Goal: Find specific page/section: Find specific page/section

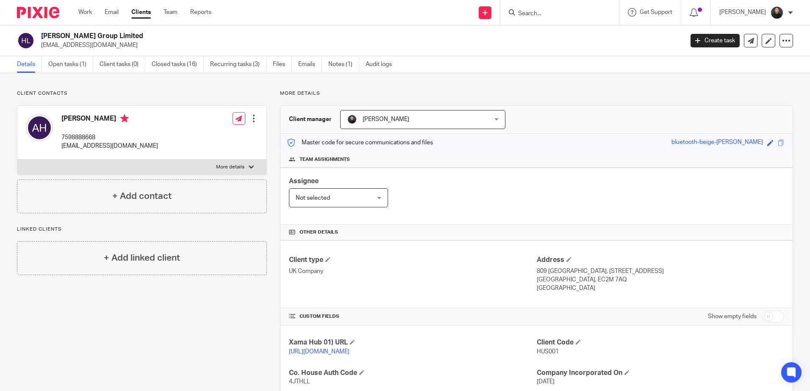
scroll to position [59, 0]
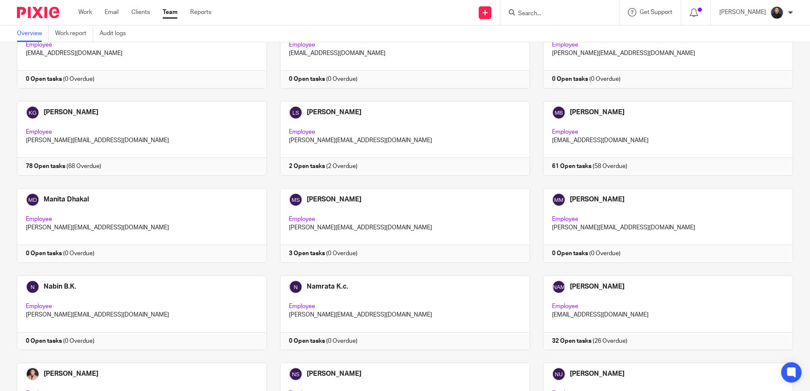
scroll to position [974, 0]
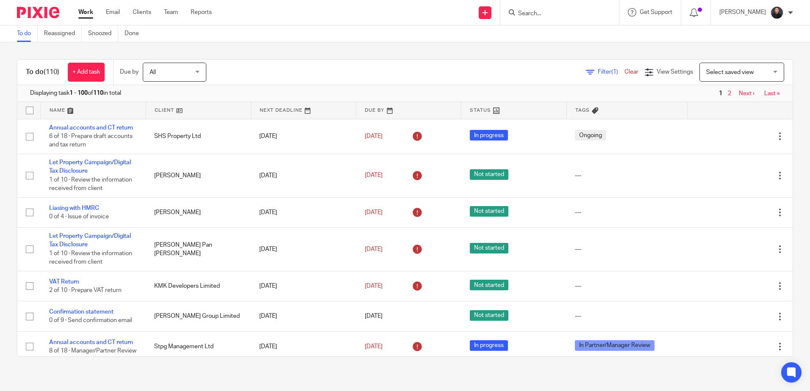
click at [548, 9] on form at bounding box center [562, 12] width 90 height 11
click at [544, 16] on input "Search" at bounding box center [555, 14] width 76 height 8
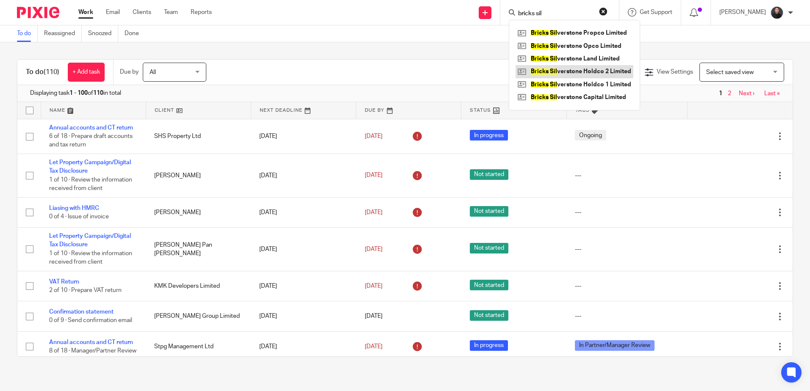
type input "bricks sil"
click at [584, 68] on link at bounding box center [575, 71] width 118 height 13
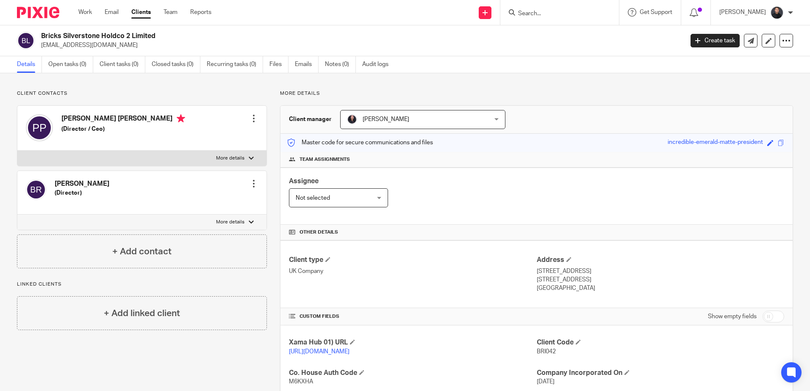
scroll to position [212, 0]
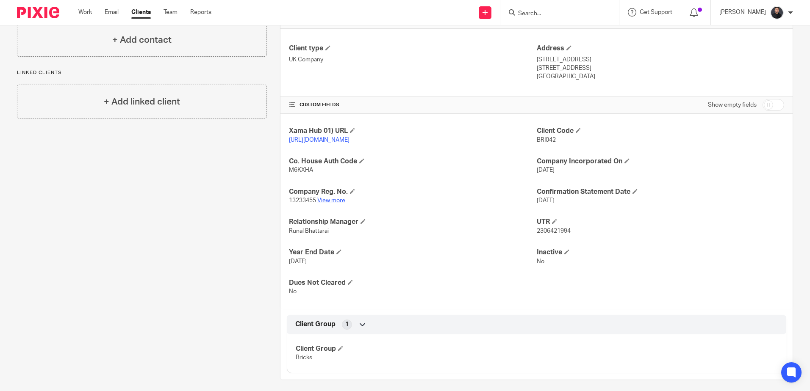
click at [332, 204] on link "View more" at bounding box center [331, 201] width 28 height 6
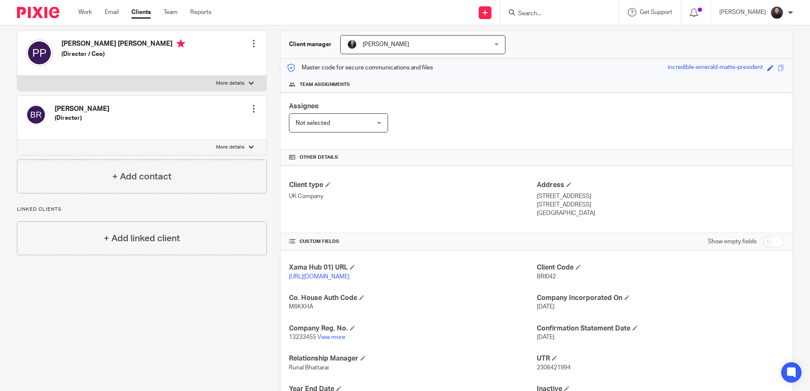
scroll to position [0, 0]
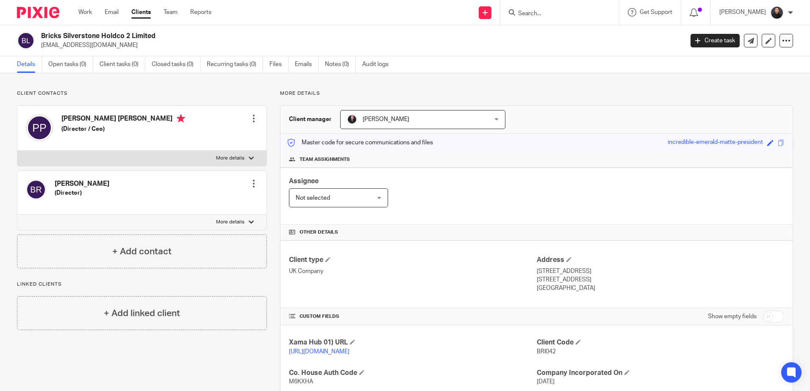
click at [546, 16] on input "Search" at bounding box center [555, 14] width 76 height 8
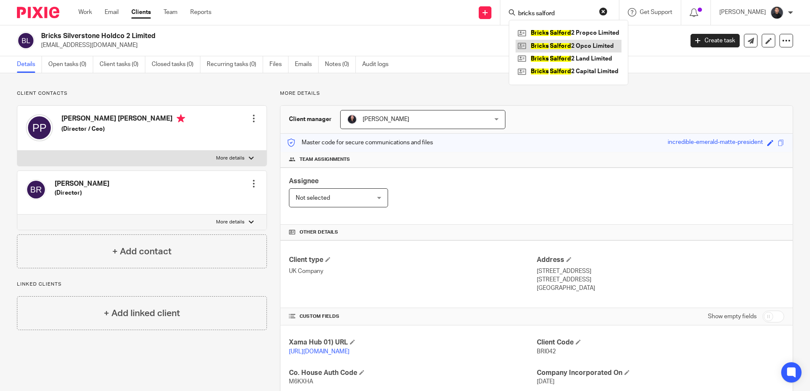
type input "bricks salford"
click at [572, 44] on link at bounding box center [569, 46] width 106 height 13
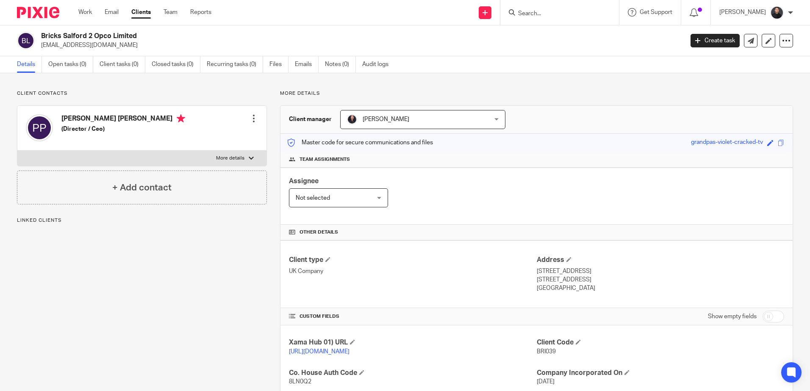
scroll to position [85, 0]
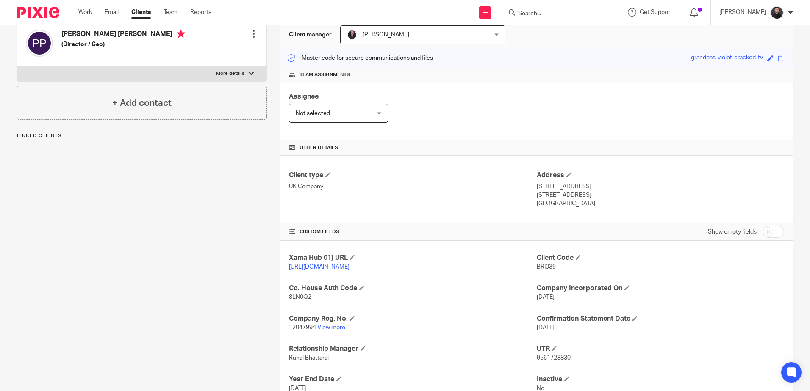
click at [326, 331] on link "View more" at bounding box center [331, 328] width 28 height 6
